Goal: Download file/media

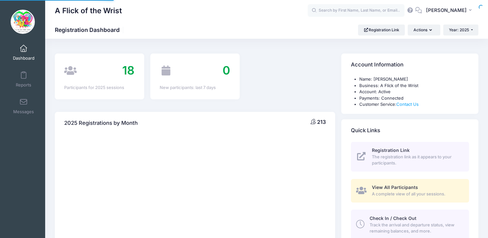
select select
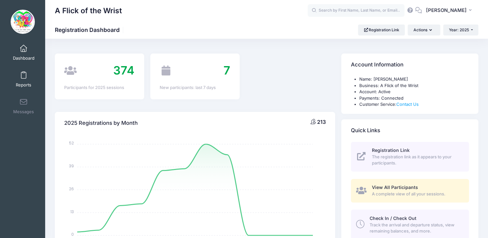
click at [15, 80] on link "Reports" at bounding box center [23, 79] width 31 height 23
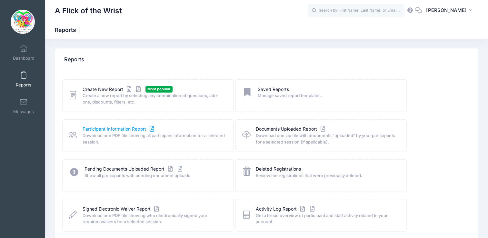
click at [98, 130] on link "Participant Information Report" at bounding box center [119, 129] width 73 height 7
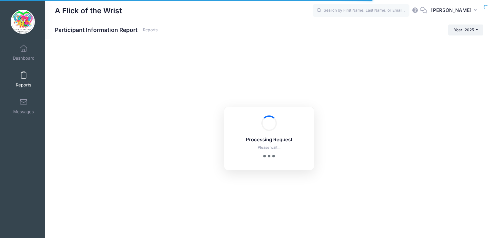
checkbox input "true"
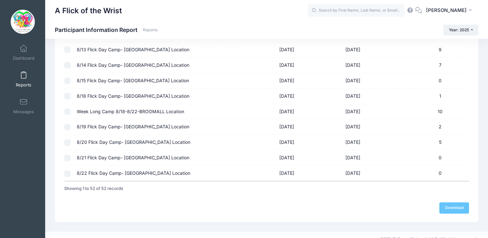
scroll to position [745, 0]
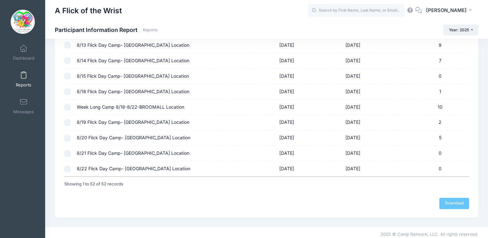
click at [64, 104] on input "checkbox" at bounding box center [67, 107] width 6 height 6
checkbox input "true"
click at [452, 201] on link "Download" at bounding box center [455, 203] width 30 height 11
click at [65, 135] on input "checkbox" at bounding box center [67, 138] width 6 height 6
checkbox input "true"
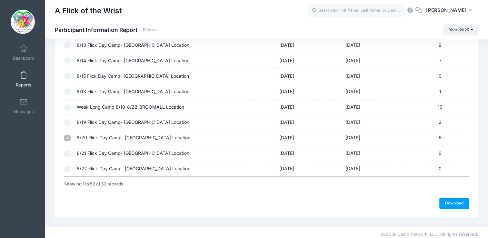
checkbox input "false"
click at [456, 199] on link "Download" at bounding box center [455, 203] width 30 height 11
